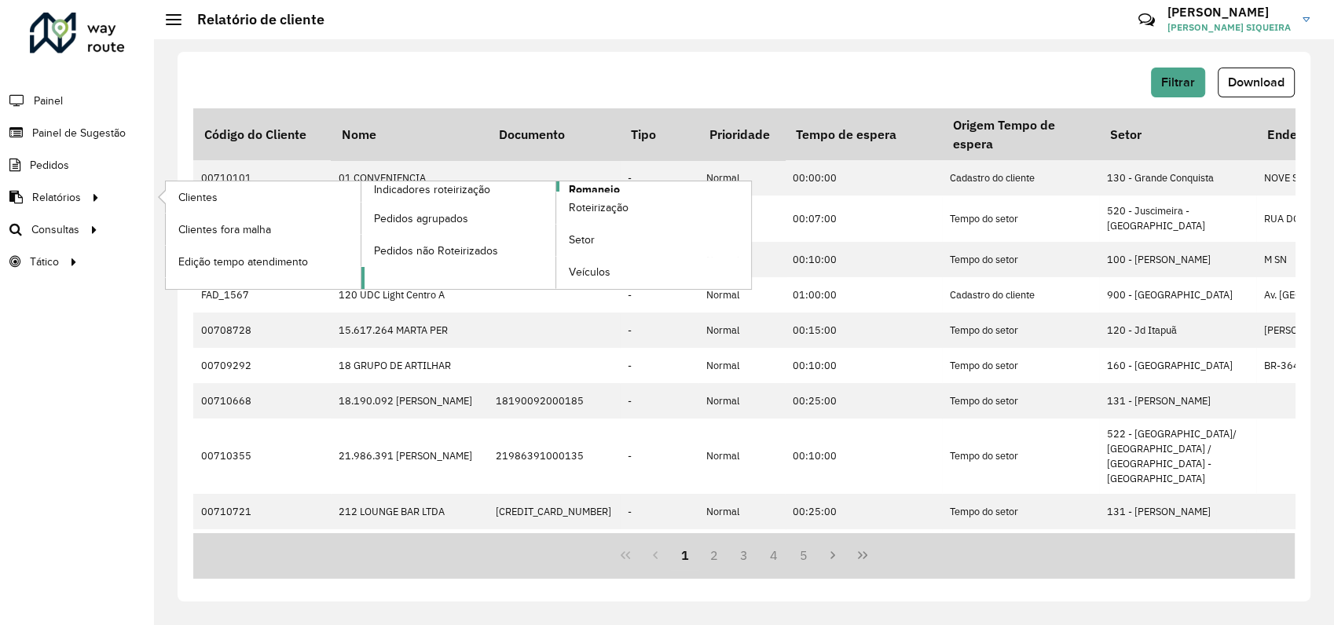
click at [582, 185] on span "Romaneio" at bounding box center [594, 190] width 51 height 17
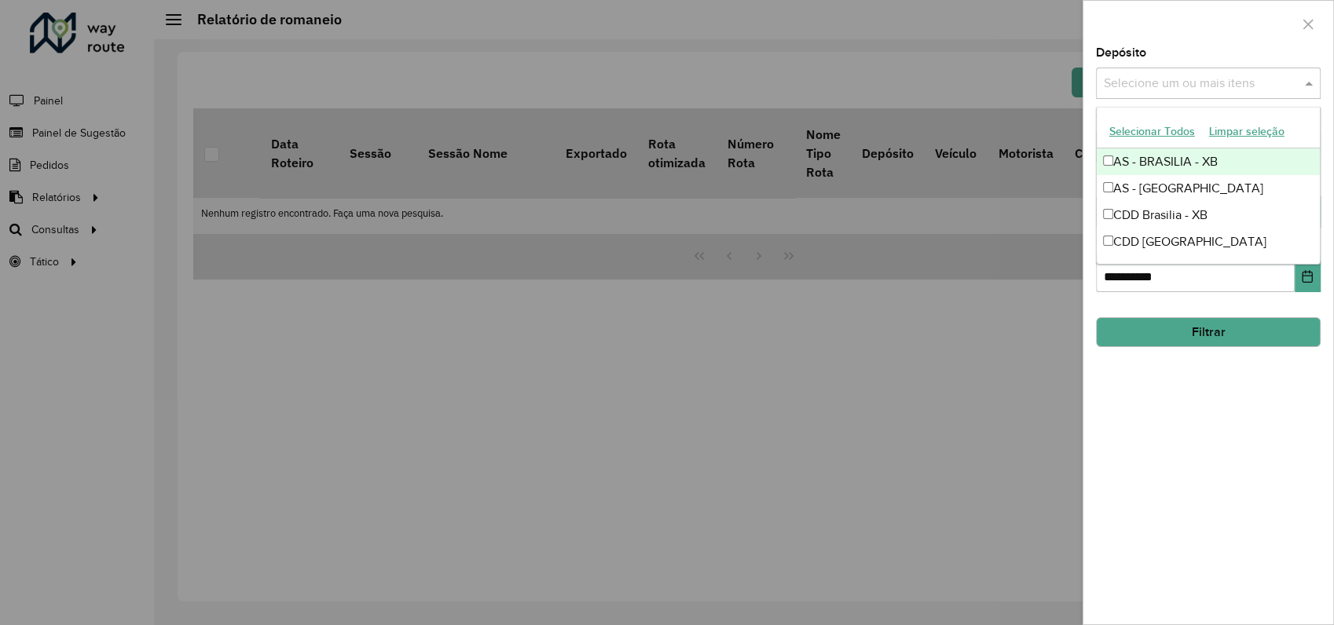
click at [1161, 86] on input "text" at bounding box center [1200, 84] width 201 height 19
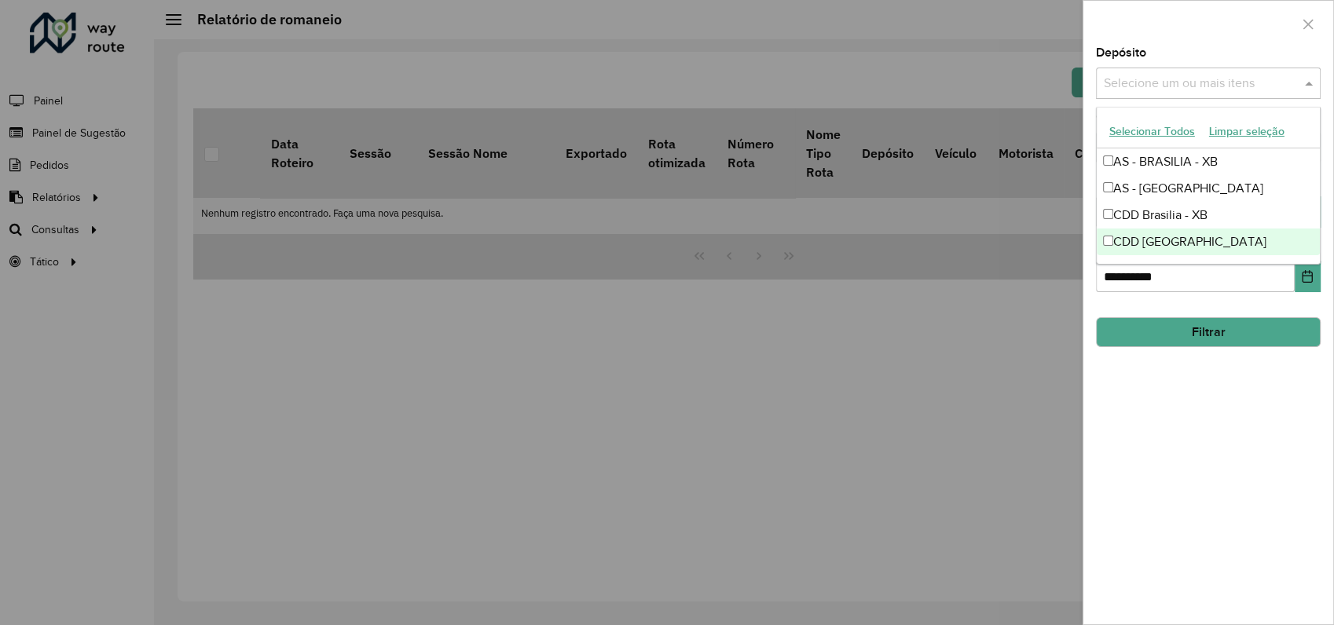
click at [1167, 245] on div "CDD [GEOGRAPHIC_DATA]" at bounding box center [1208, 242] width 223 height 27
click at [1179, 331] on button "Filtrar" at bounding box center [1208, 332] width 225 height 30
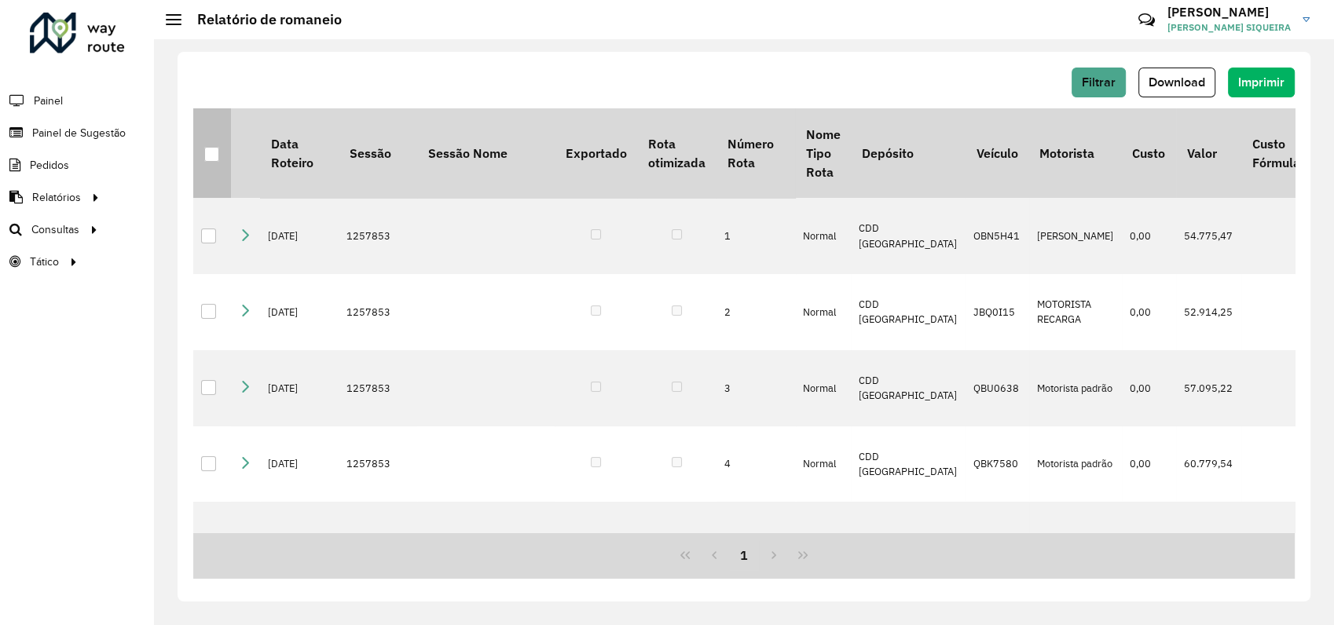
click at [201, 156] on th at bounding box center [212, 153] width 38 height 90
click at [212, 156] on div at bounding box center [211, 154] width 15 height 15
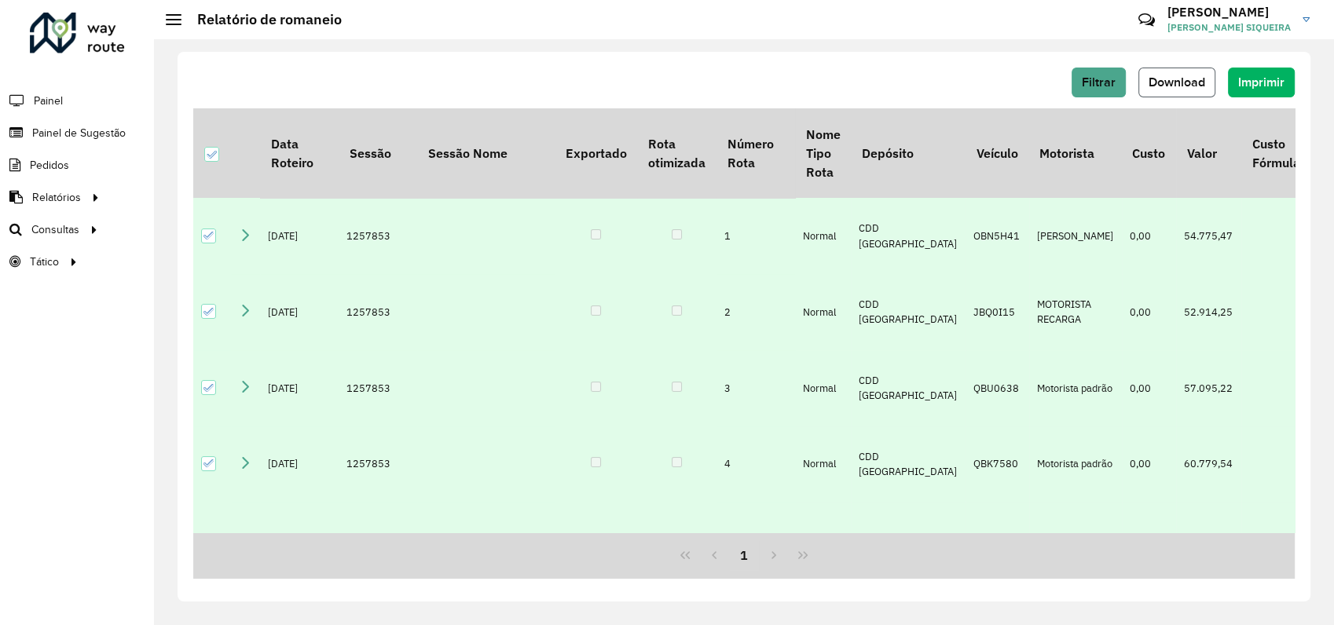
click at [1164, 84] on span "Download" at bounding box center [1177, 81] width 57 height 13
click at [1112, 82] on span "Filtrar" at bounding box center [1099, 81] width 34 height 13
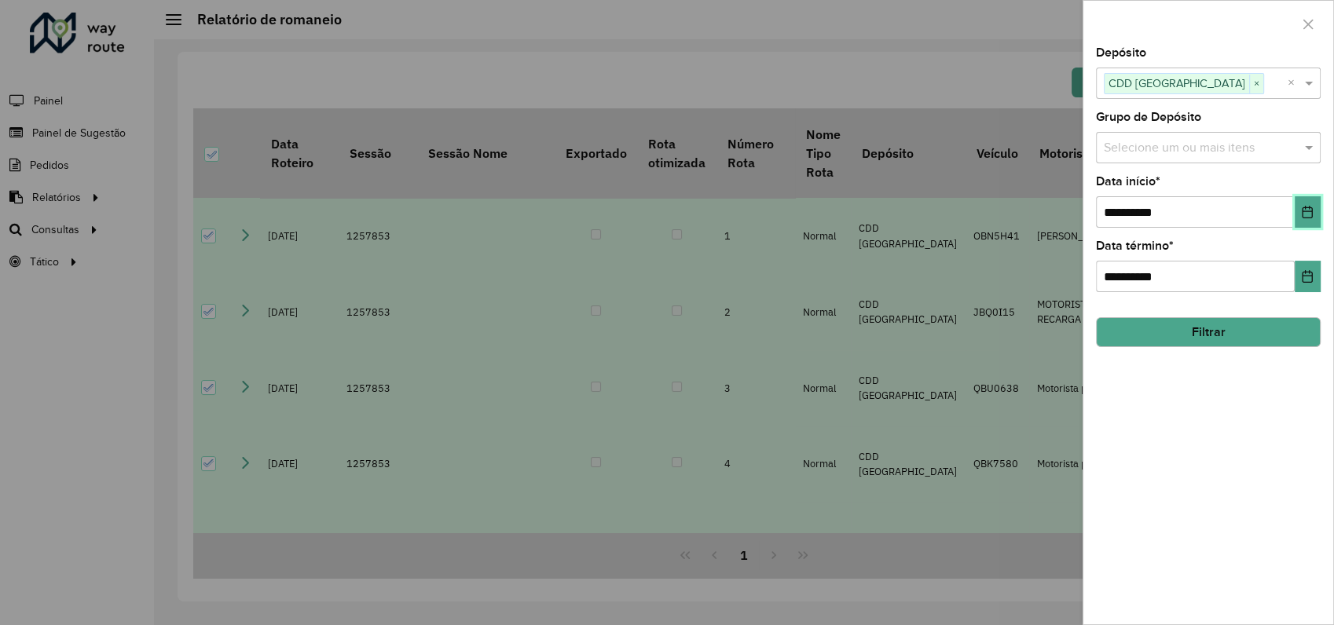
click at [1306, 206] on icon "Choose Date" at bounding box center [1307, 212] width 13 height 13
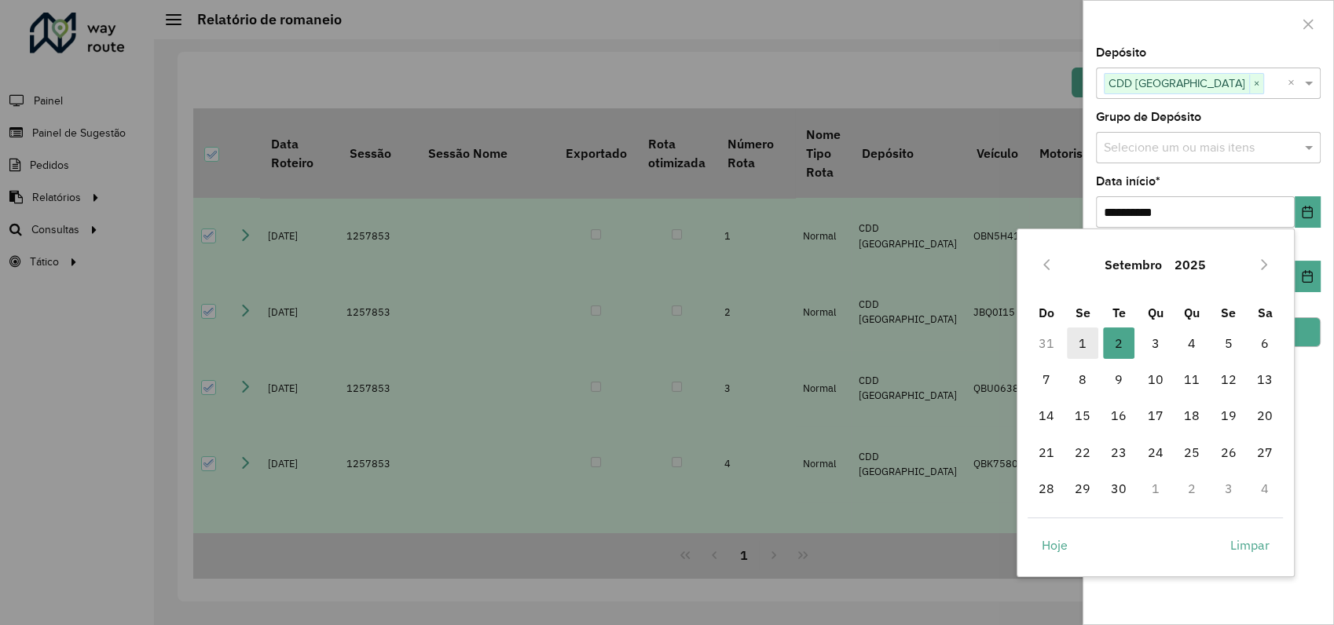
click at [1080, 339] on span "1" at bounding box center [1082, 343] width 31 height 31
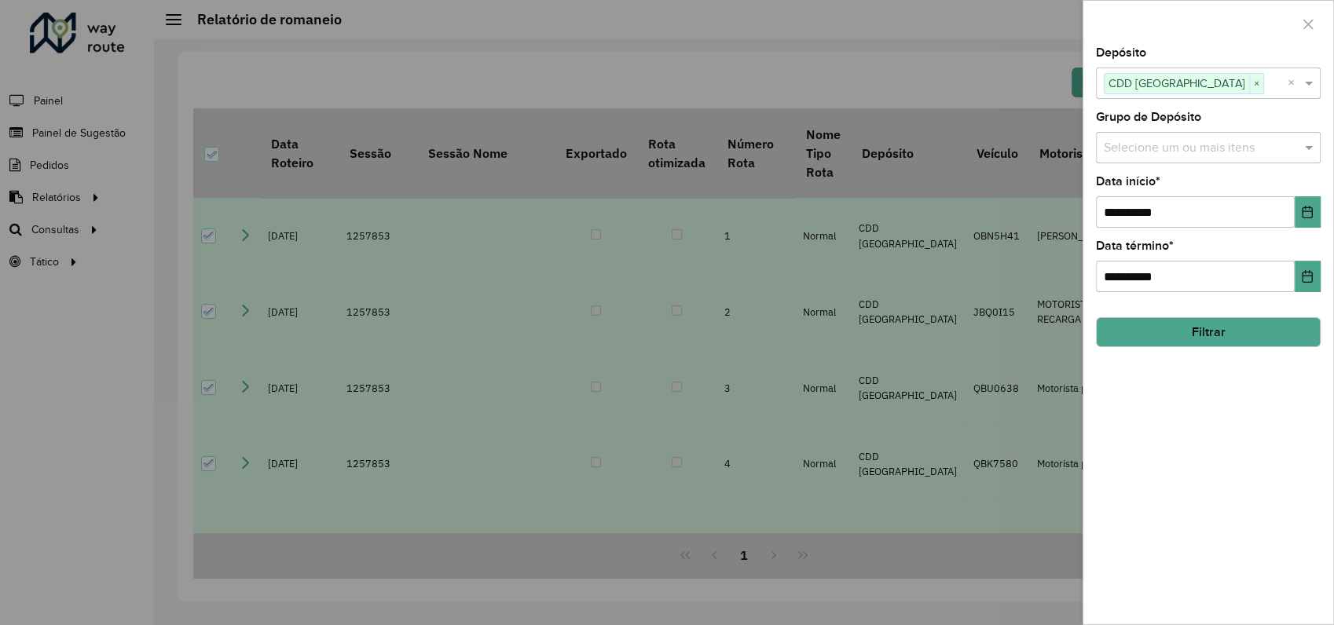
click at [1261, 327] on button "Filtrar" at bounding box center [1208, 332] width 225 height 30
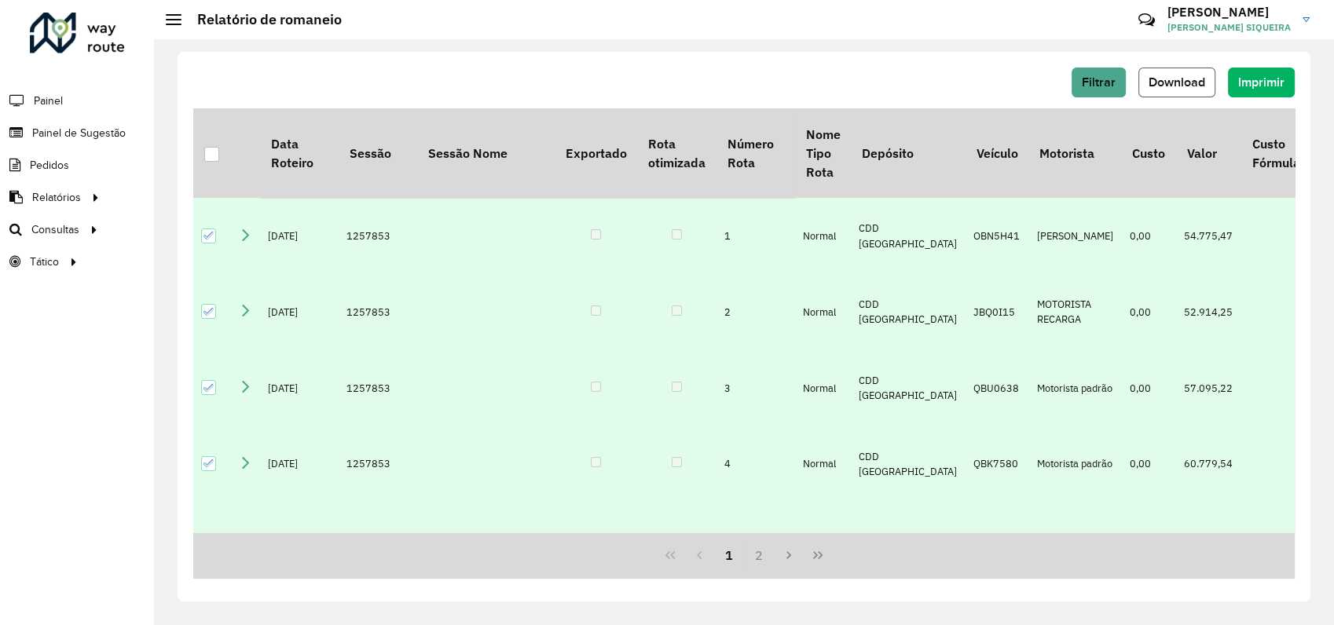
click at [1186, 90] on button "Download" at bounding box center [1177, 83] width 77 height 30
